Goal: Task Accomplishment & Management: Complete application form

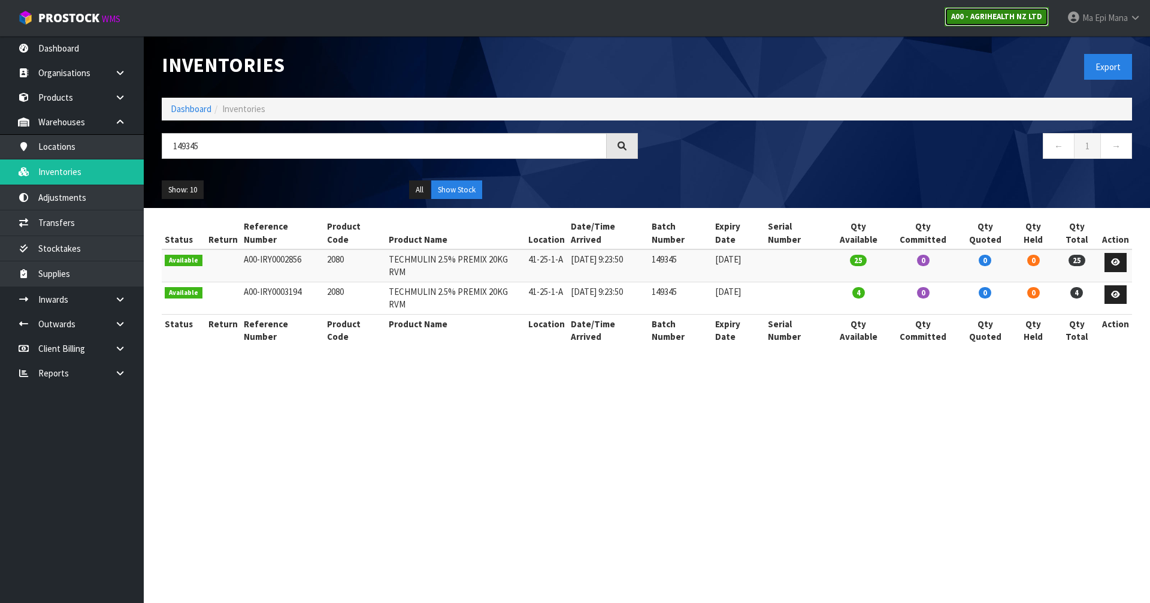
click at [1009, 13] on strong "A00 - AGRIHEALTH NZ LTD" at bounding box center [996, 16] width 91 height 10
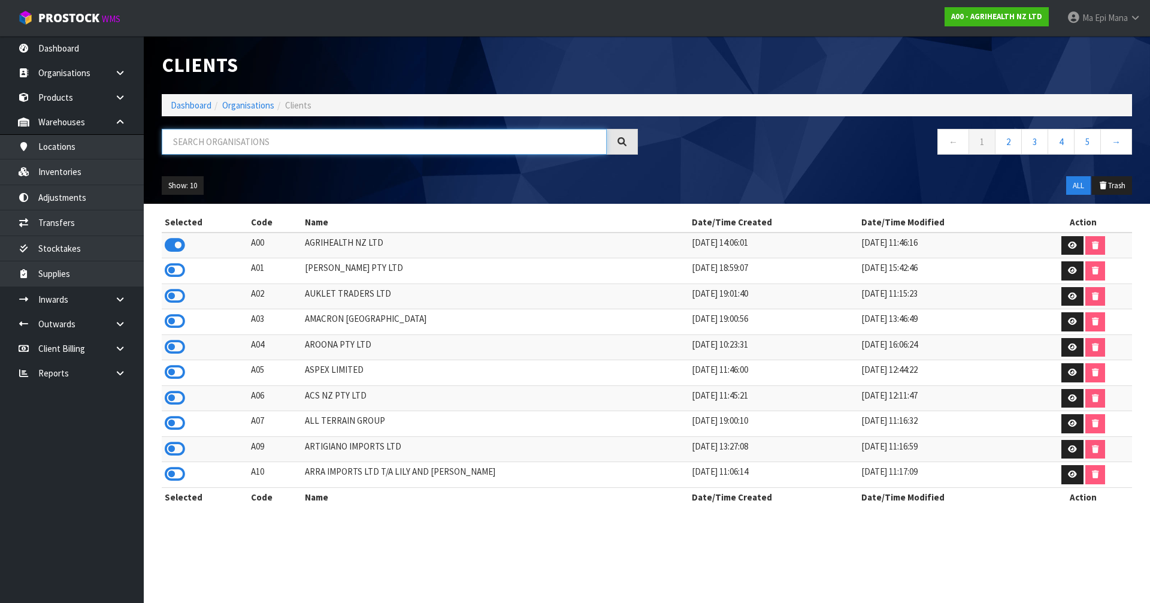
click at [210, 135] on input "text" at bounding box center [384, 142] width 445 height 26
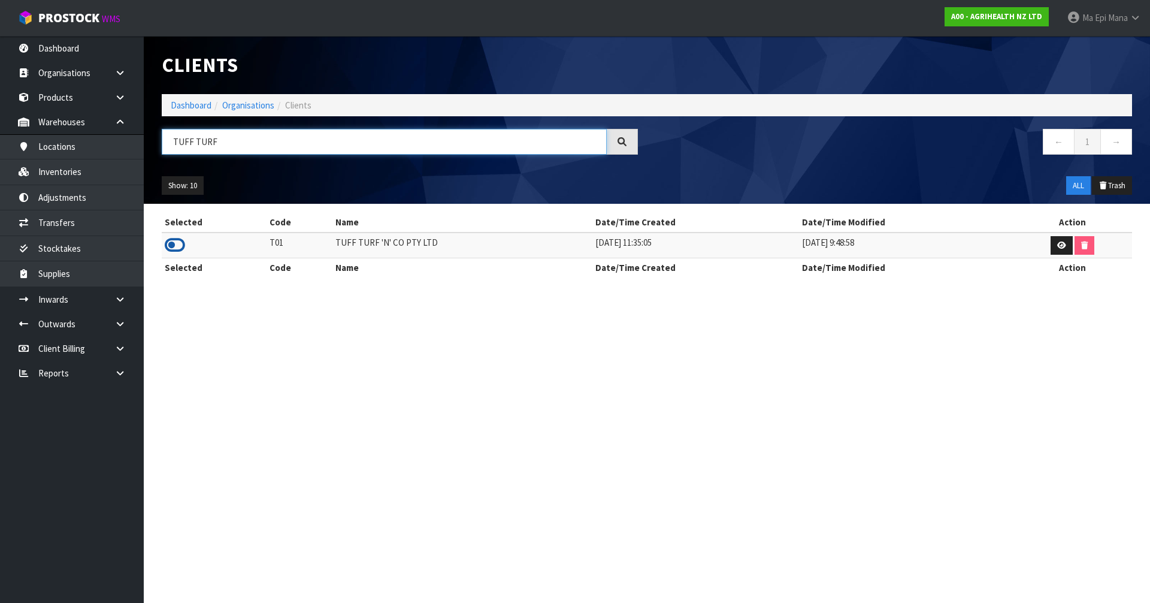
type input "TUFF TURF"
click at [176, 249] on icon at bounding box center [175, 245] width 20 height 18
click at [119, 304] on link at bounding box center [124, 299] width 38 height 25
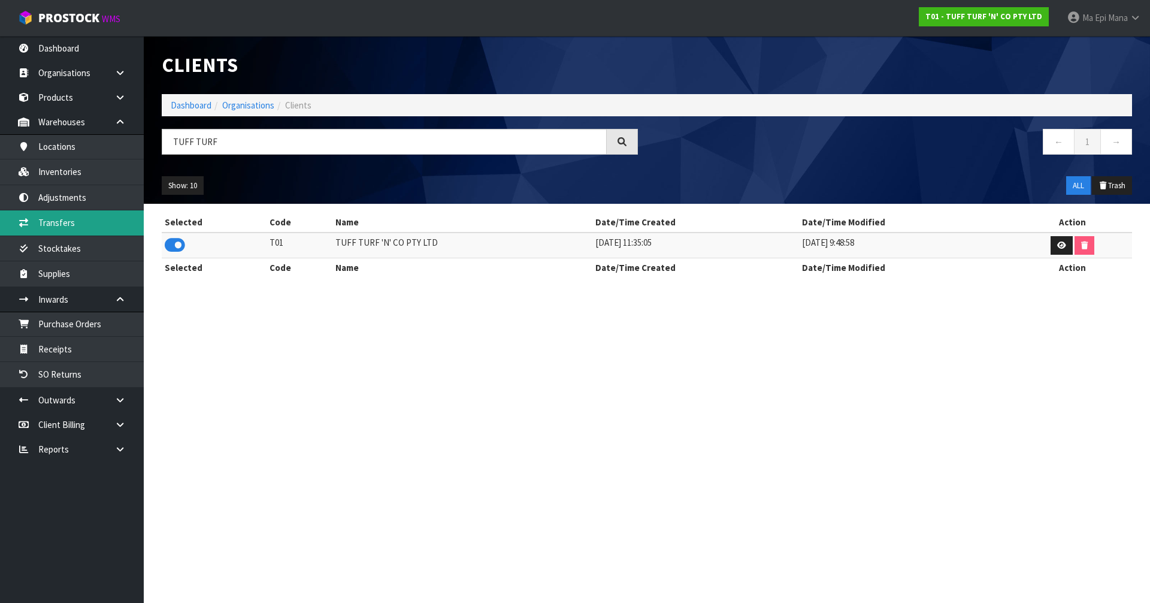
click at [111, 226] on link "Transfers" at bounding box center [72, 222] width 144 height 25
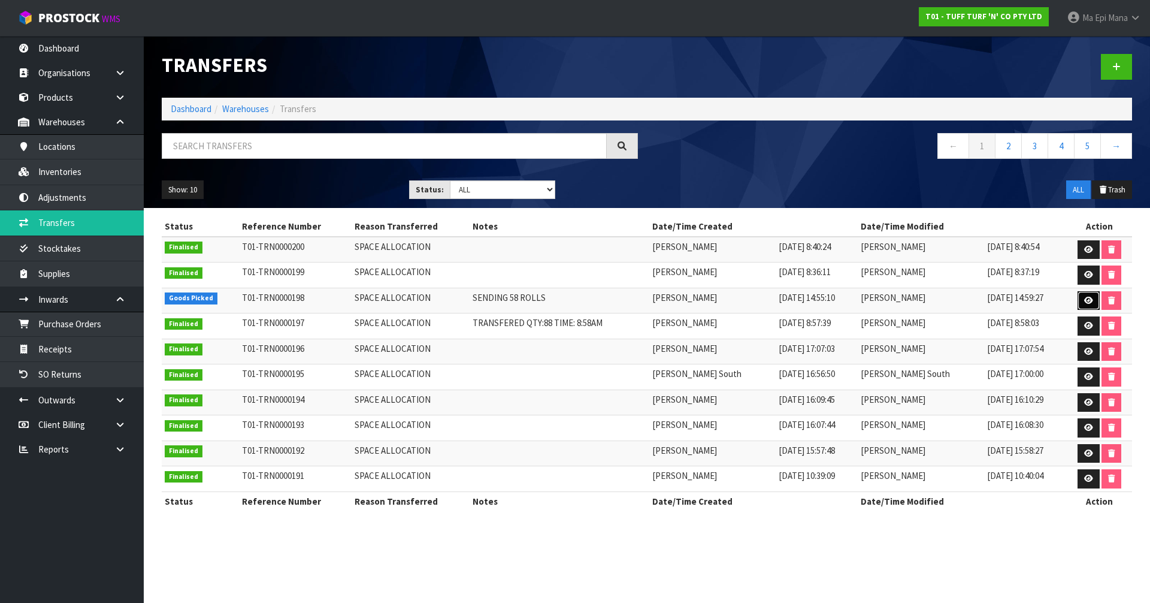
click at [1089, 303] on icon at bounding box center [1089, 301] width 9 height 8
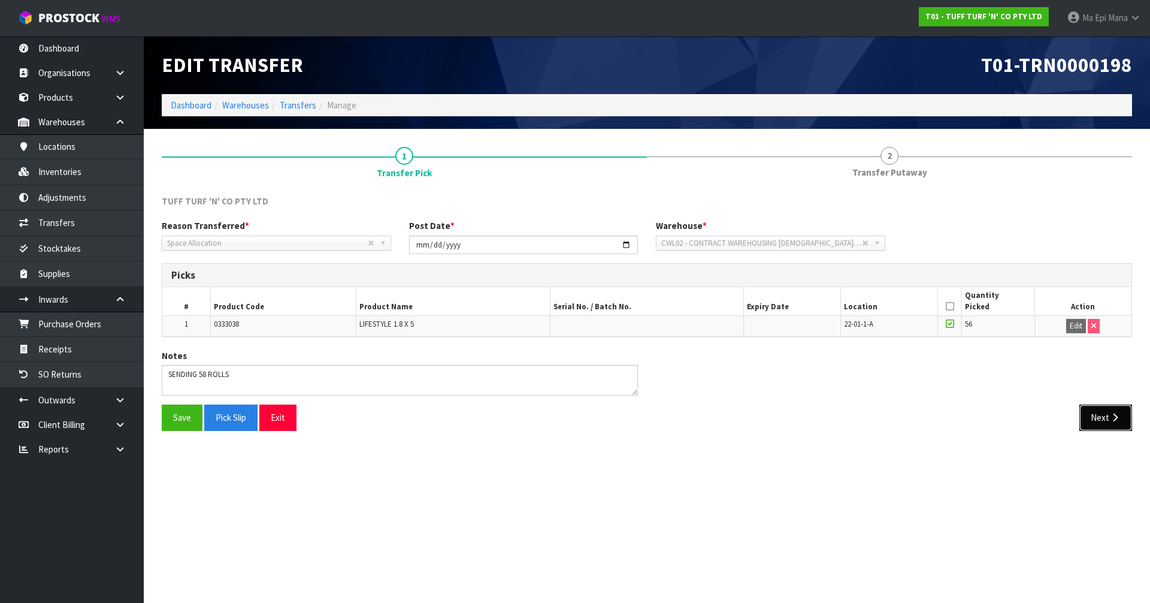
click at [1099, 420] on button "Next" at bounding box center [1106, 417] width 53 height 26
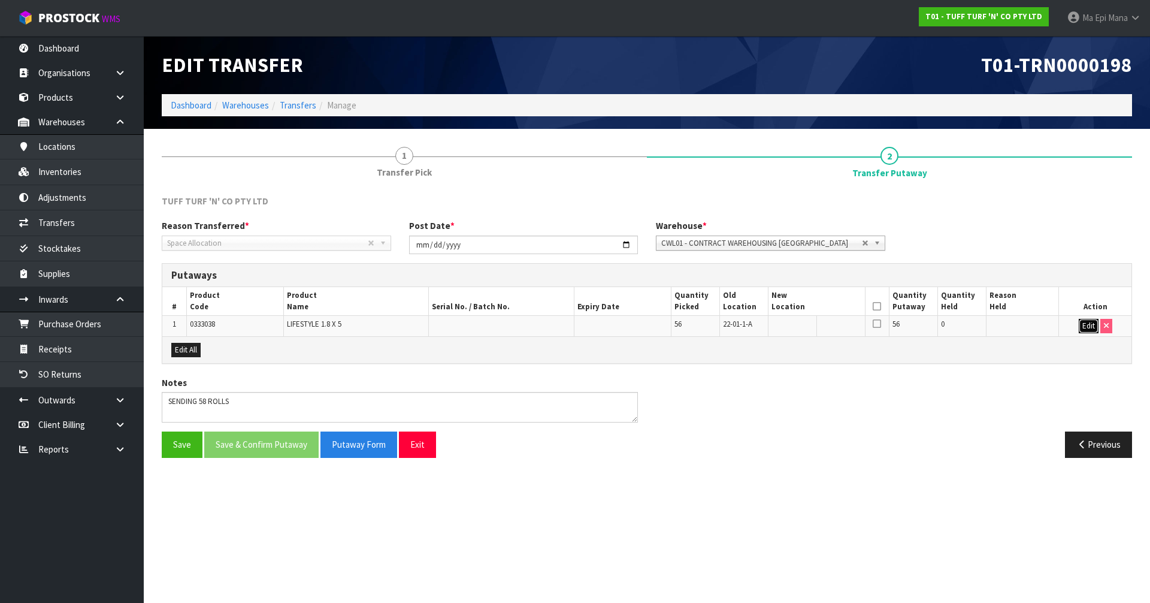
click at [1088, 329] on button "Edit" at bounding box center [1089, 326] width 20 height 14
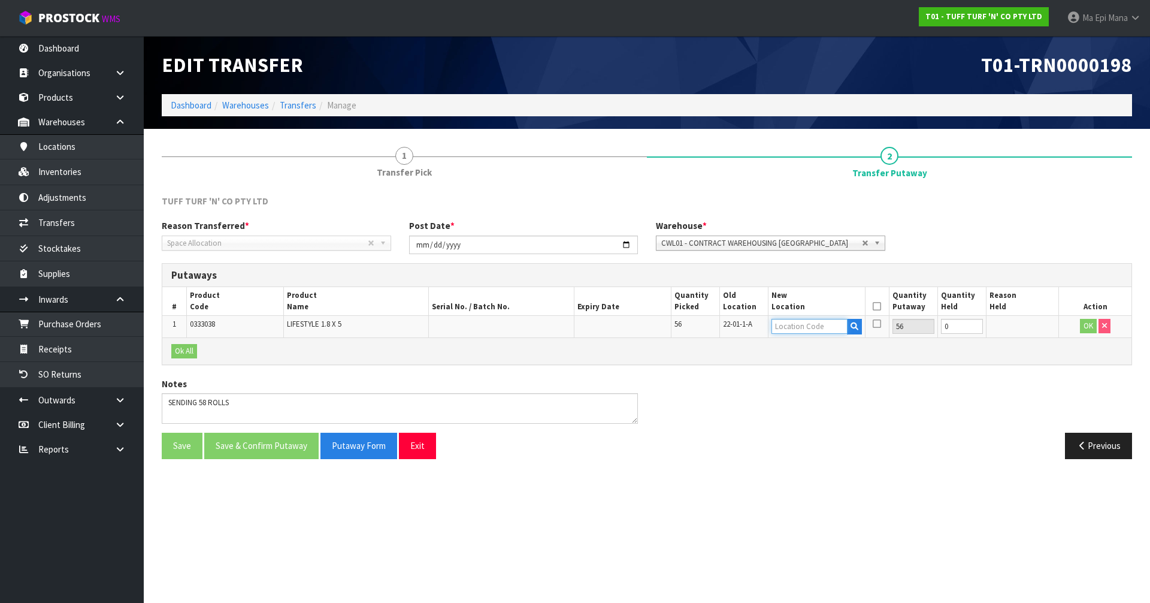
click at [790, 324] on input "text" at bounding box center [810, 326] width 76 height 15
type input "99-01-13"
click at [810, 348] on strong "99-01-13" at bounding box center [802, 346] width 36 height 11
type input "99-01-13-A"
click at [1088, 328] on button "OK" at bounding box center [1088, 326] width 17 height 14
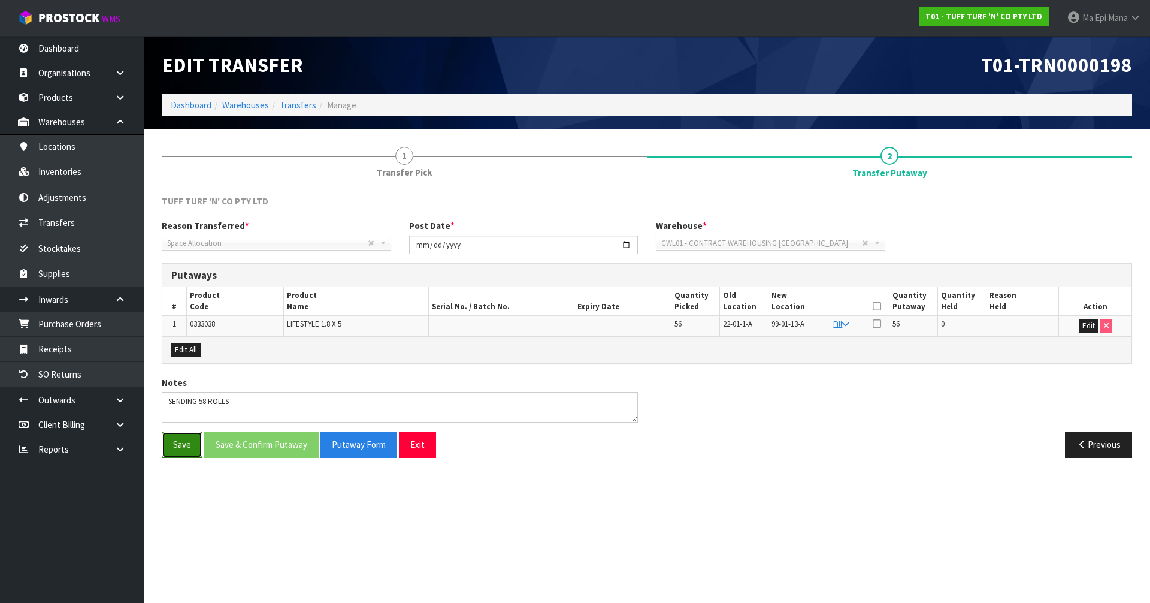
click at [190, 436] on button "Save" at bounding box center [182, 444] width 41 height 26
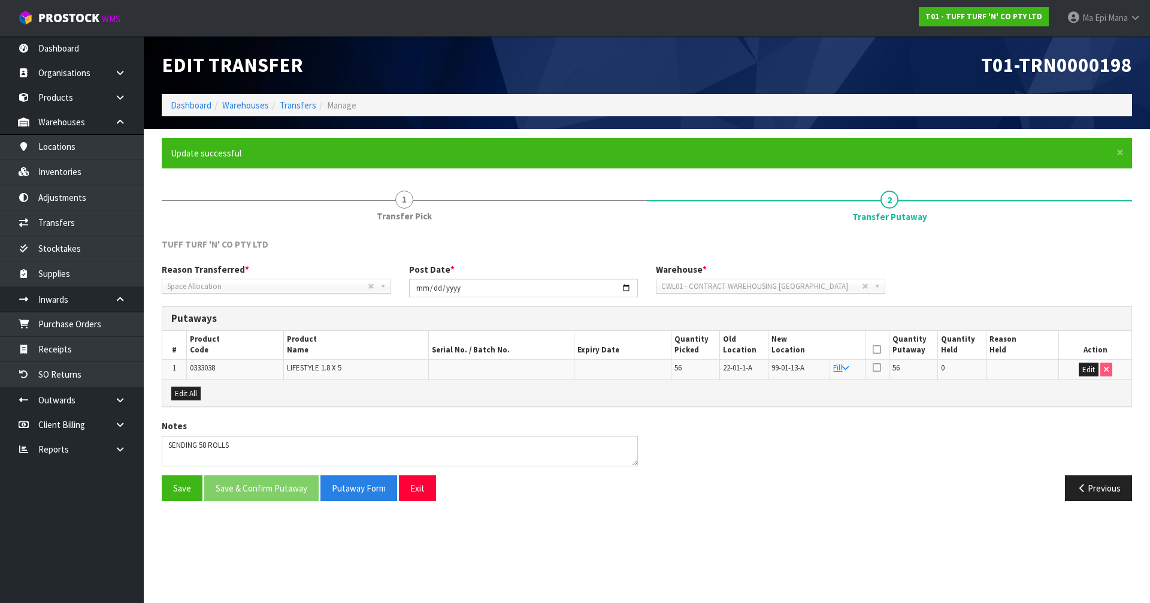
click at [204, 370] on span "0333038" at bounding box center [202, 368] width 25 height 10
copy span "0333038"
click at [70, 171] on link "Inventories" at bounding box center [72, 171] width 144 height 25
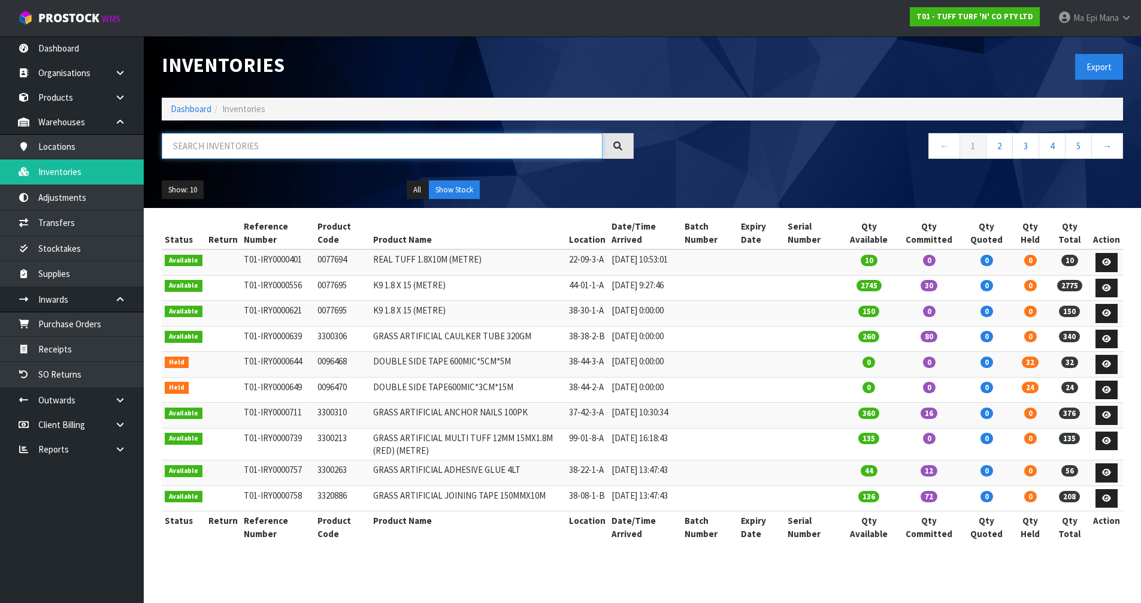
click at [236, 141] on input "text" at bounding box center [382, 146] width 441 height 26
paste input "0333038"
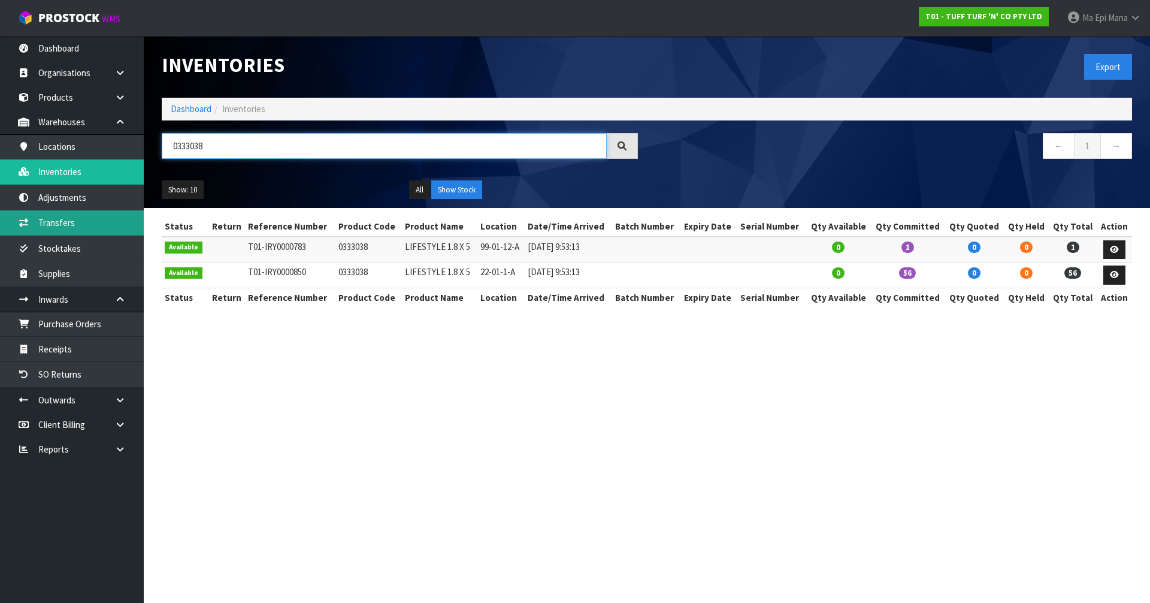
type input "0333038"
click at [70, 225] on link "Transfers" at bounding box center [72, 222] width 144 height 25
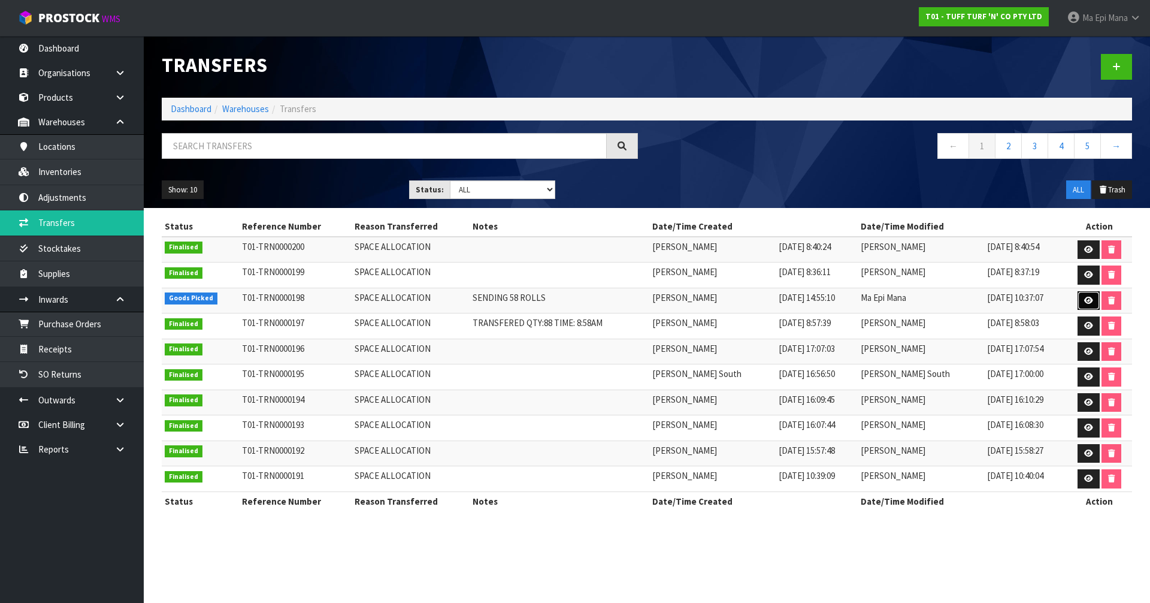
click at [1087, 299] on icon at bounding box center [1089, 301] width 9 height 8
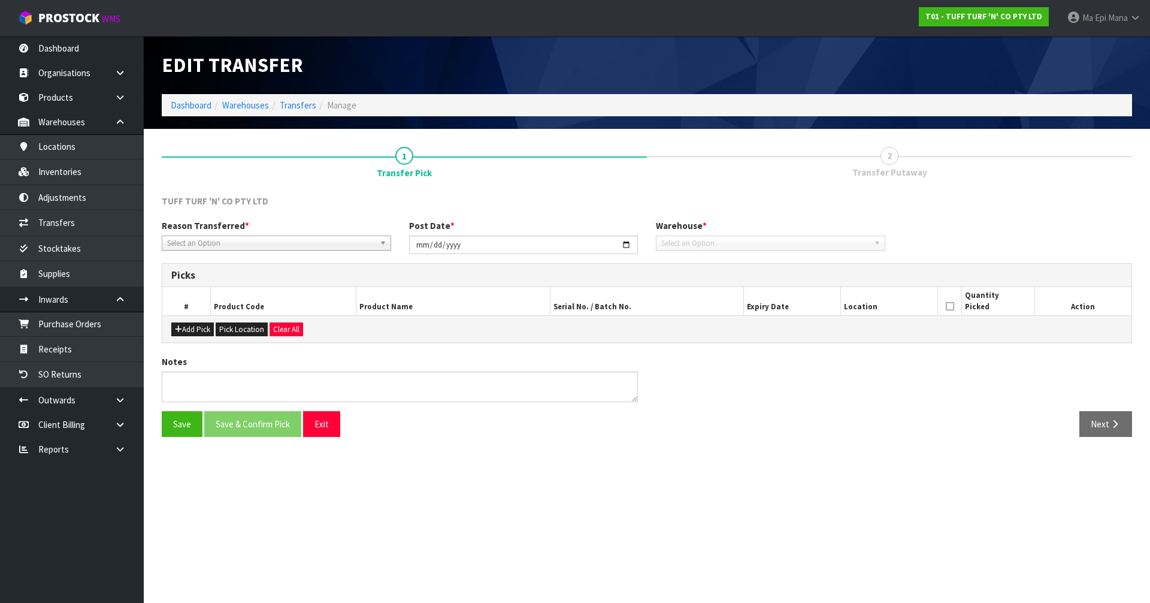
type input "[DATE]"
type textarea "SENDING 58 ROLLS"
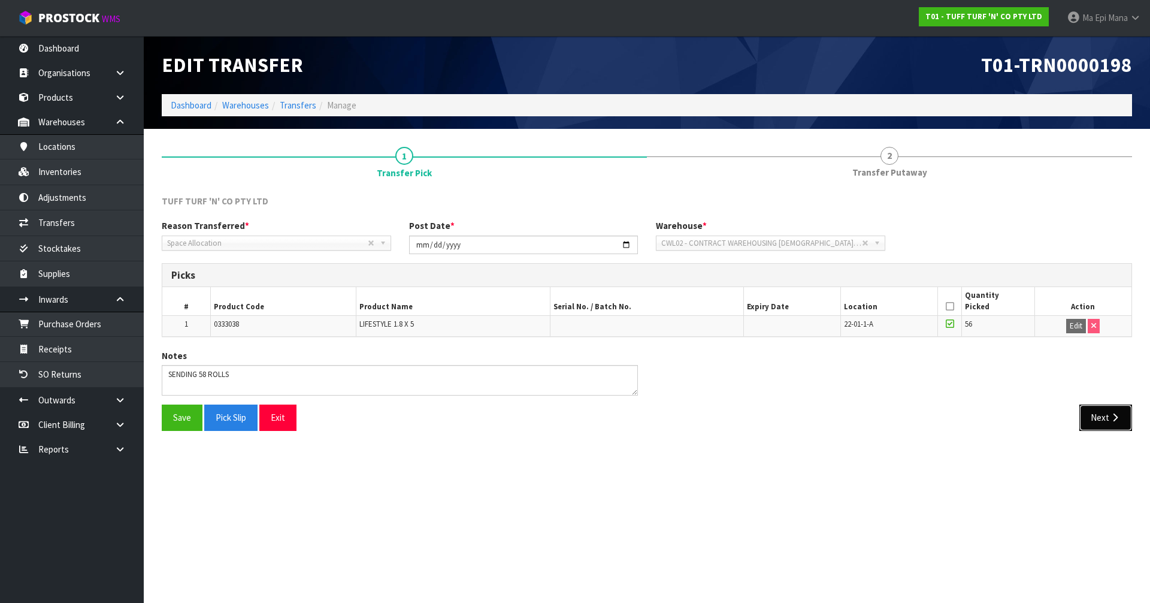
click at [1092, 412] on button "Next" at bounding box center [1106, 417] width 53 height 26
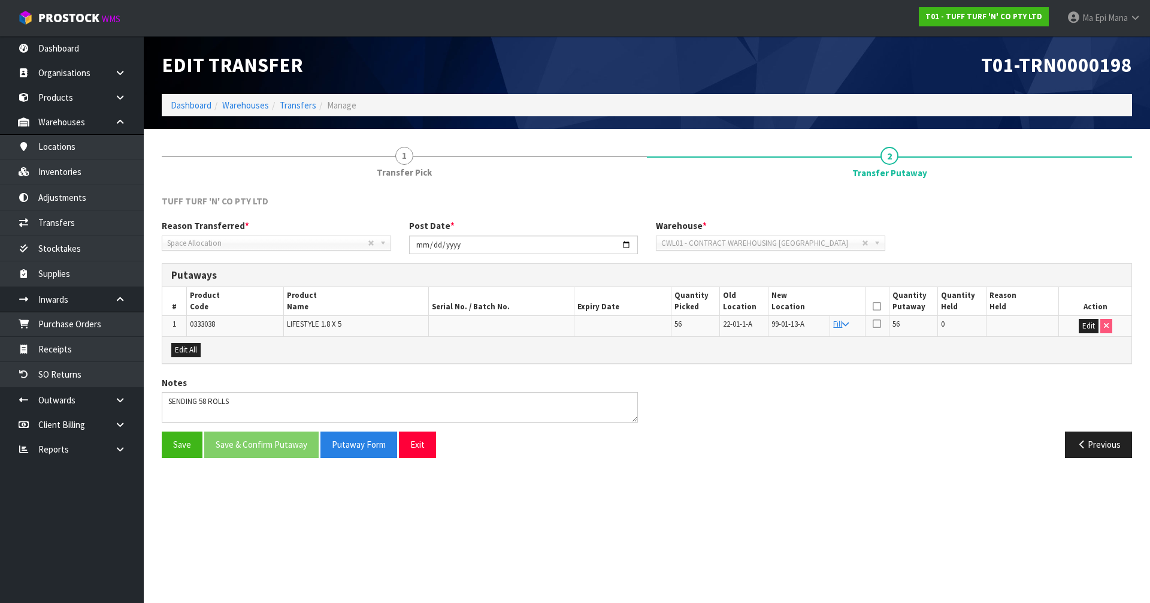
click at [878, 306] on icon at bounding box center [877, 306] width 8 height 1
click at [285, 436] on button "Save & Confirm Putaway" at bounding box center [261, 444] width 114 height 26
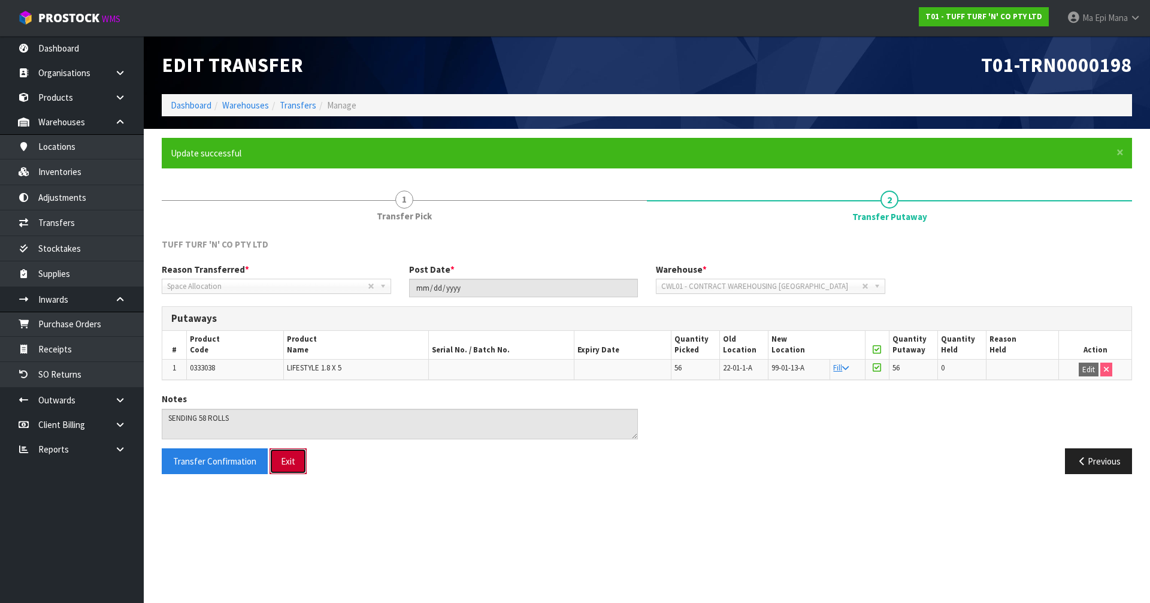
click at [288, 462] on button "Exit" at bounding box center [288, 461] width 37 height 26
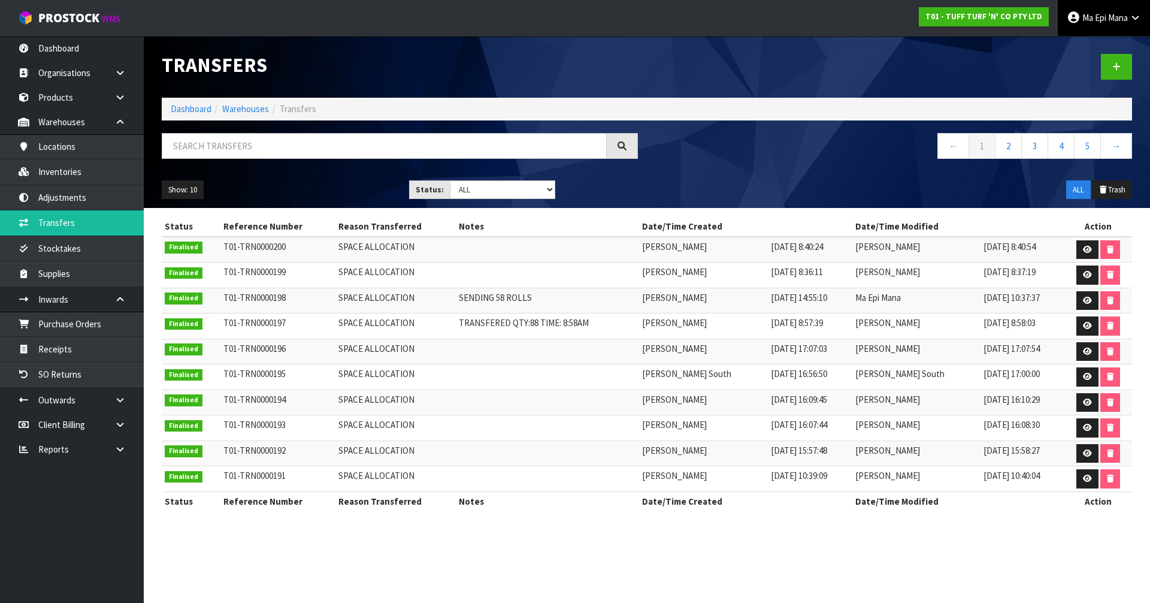
click at [1083, 13] on span "Ma Epi" at bounding box center [1095, 17] width 24 height 11
click at [1076, 49] on link "Logout" at bounding box center [1102, 48] width 95 height 16
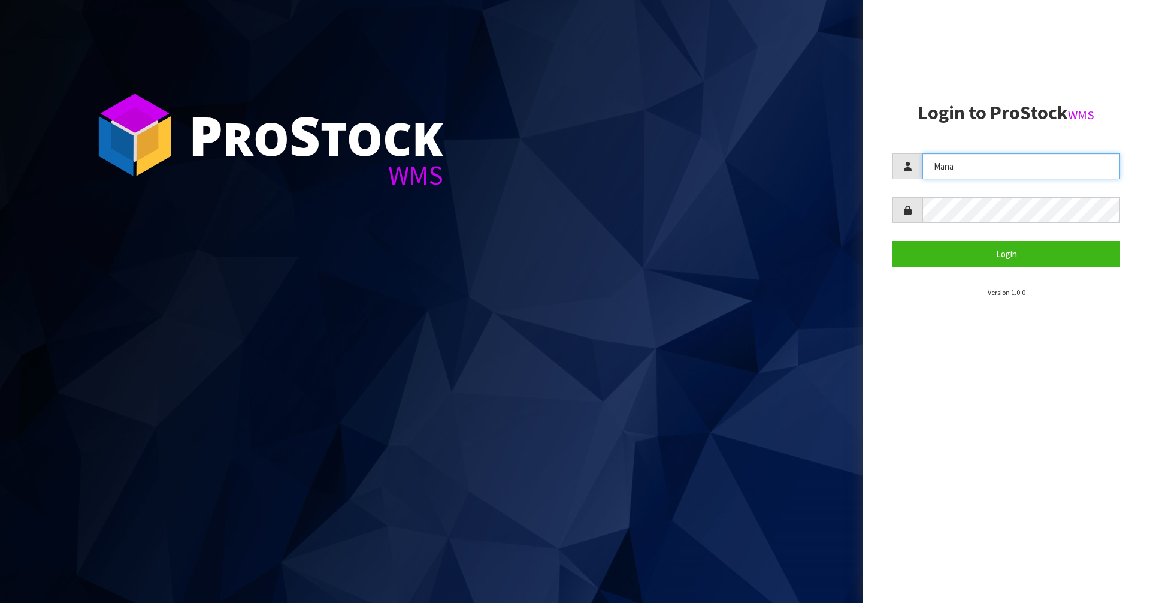
drag, startPoint x: 843, startPoint y: 159, endPoint x: 802, endPoint y: 158, distance: 41.4
click at [802, 158] on div "P ro S tock WMS Login to ProStock WMS Mana Login Version 1.0.0" at bounding box center [575, 301] width 1150 height 603
type input "[PERSON_NAME]"
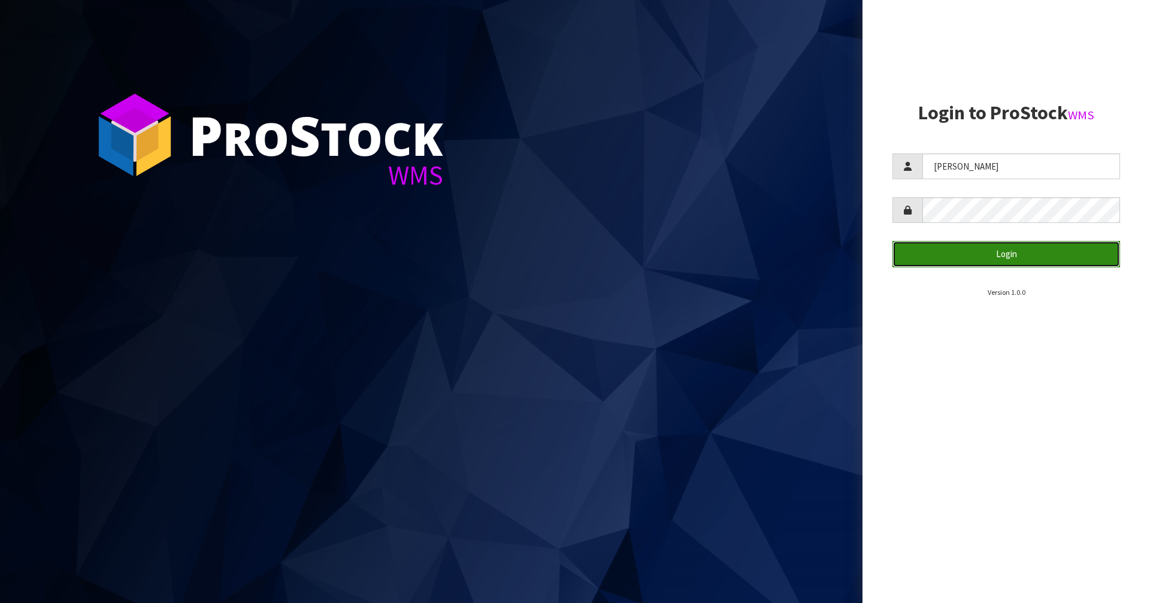
click at [995, 241] on button "Login" at bounding box center [1007, 254] width 228 height 26
